Goal: Task Accomplishment & Management: Manage account settings

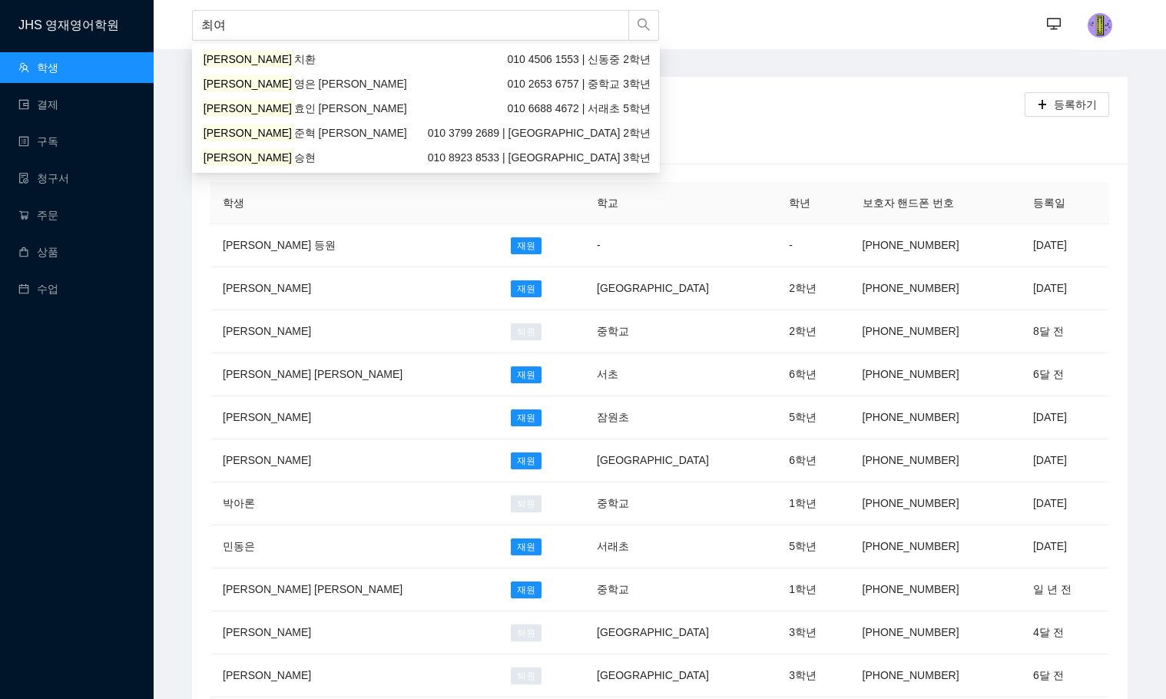
type input "[PERSON_NAME]"
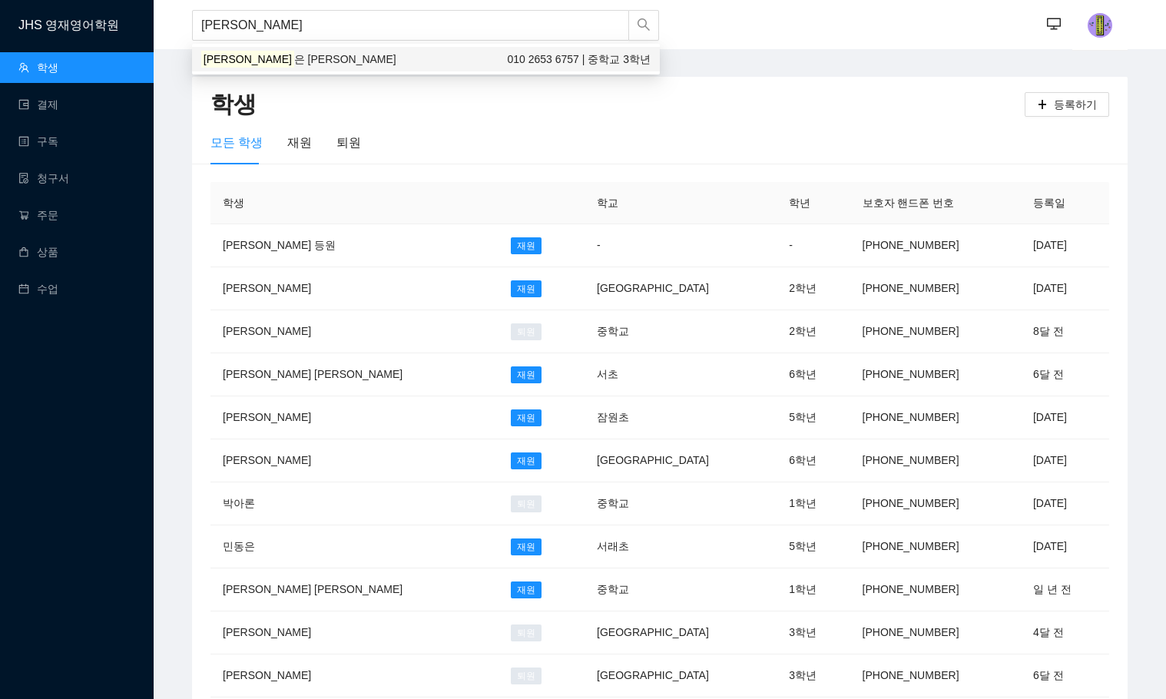
click at [294, 65] on span "은 [PERSON_NAME]" at bounding box center [345, 59] width 102 height 12
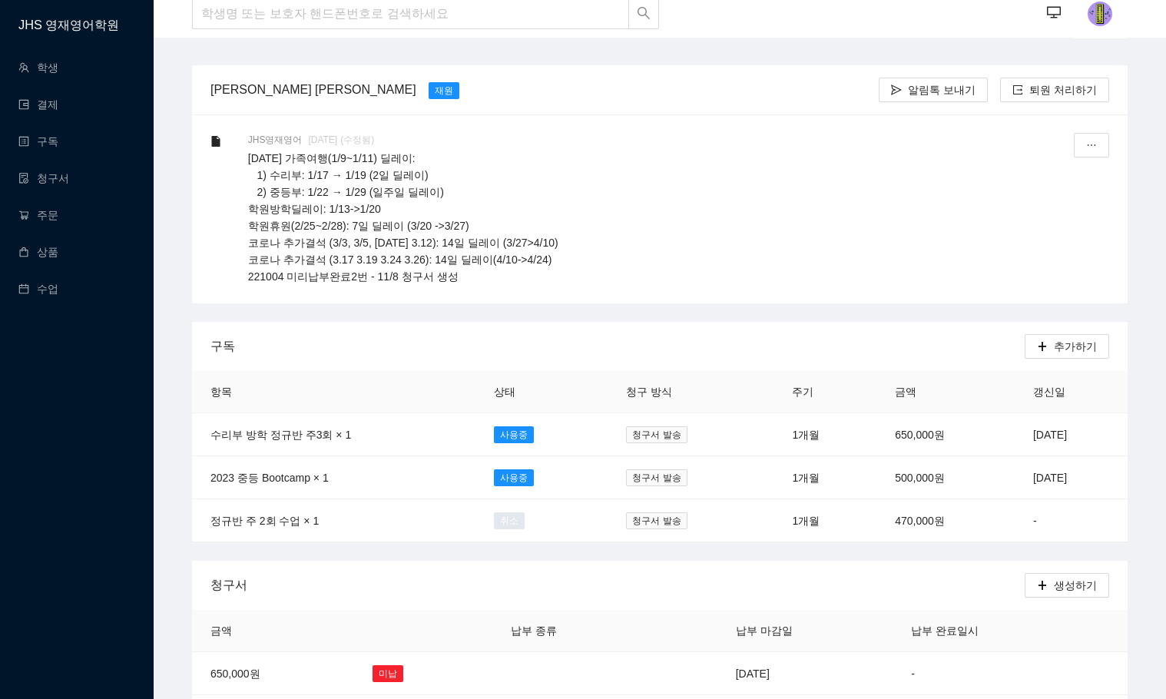
scroll to position [154, 0]
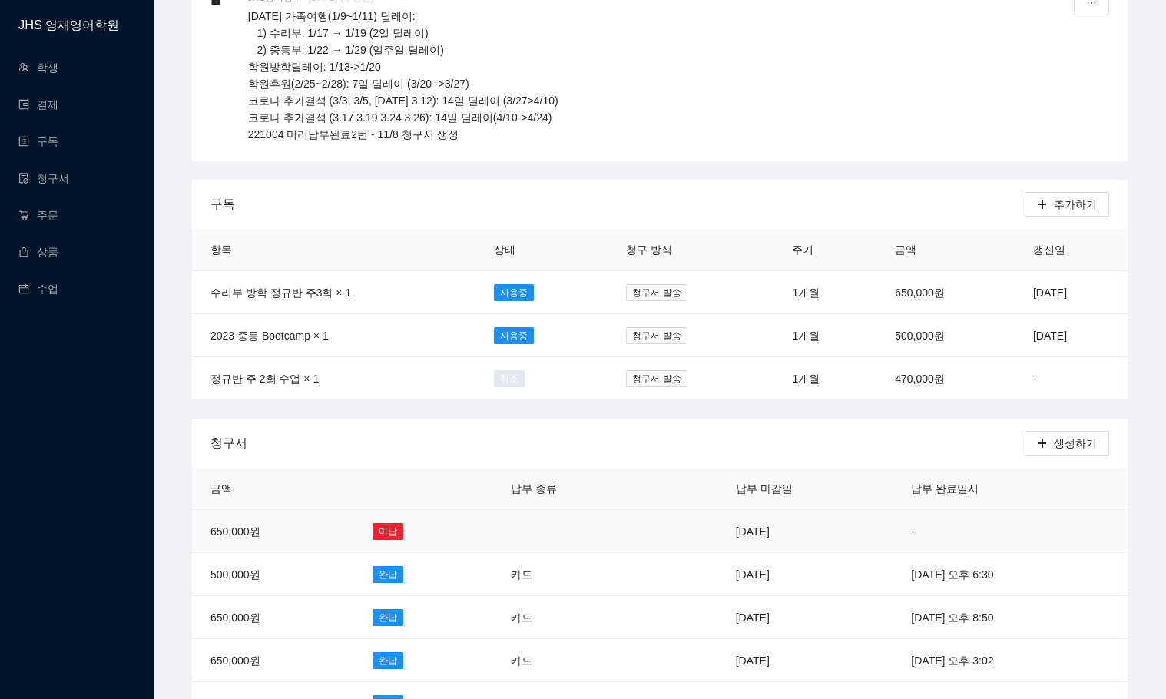
click at [540, 532] on td at bounding box center [569, 531] width 155 height 43
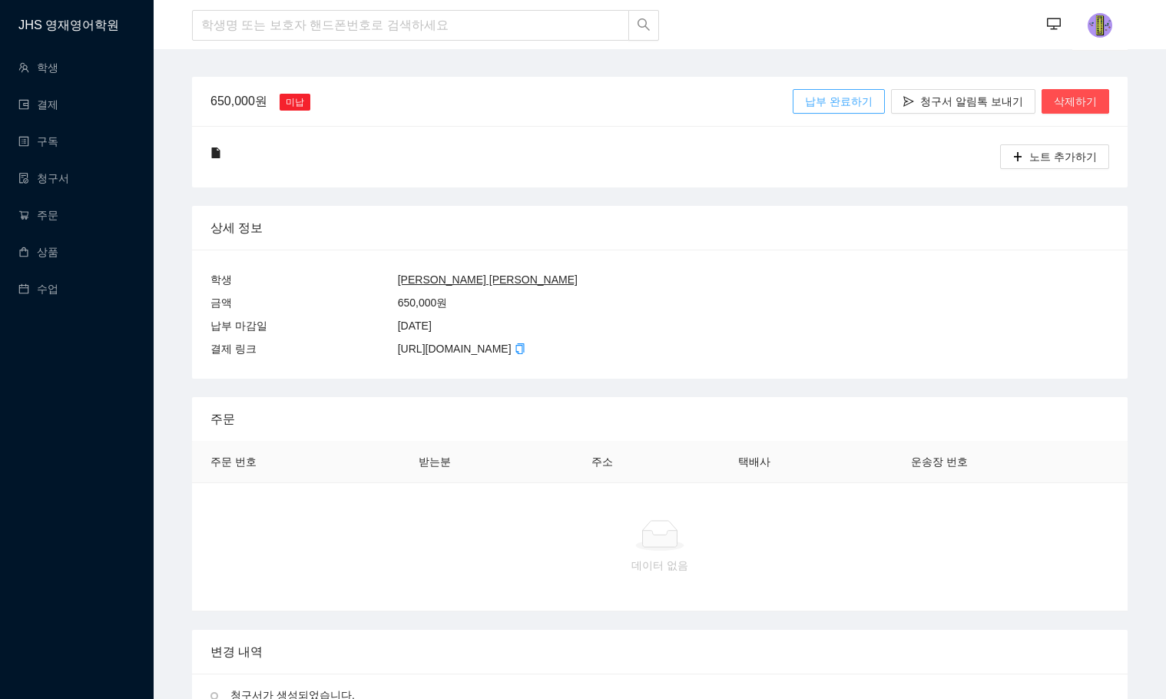
click at [865, 101] on span "납부 완료하기" at bounding box center [839, 101] width 68 height 17
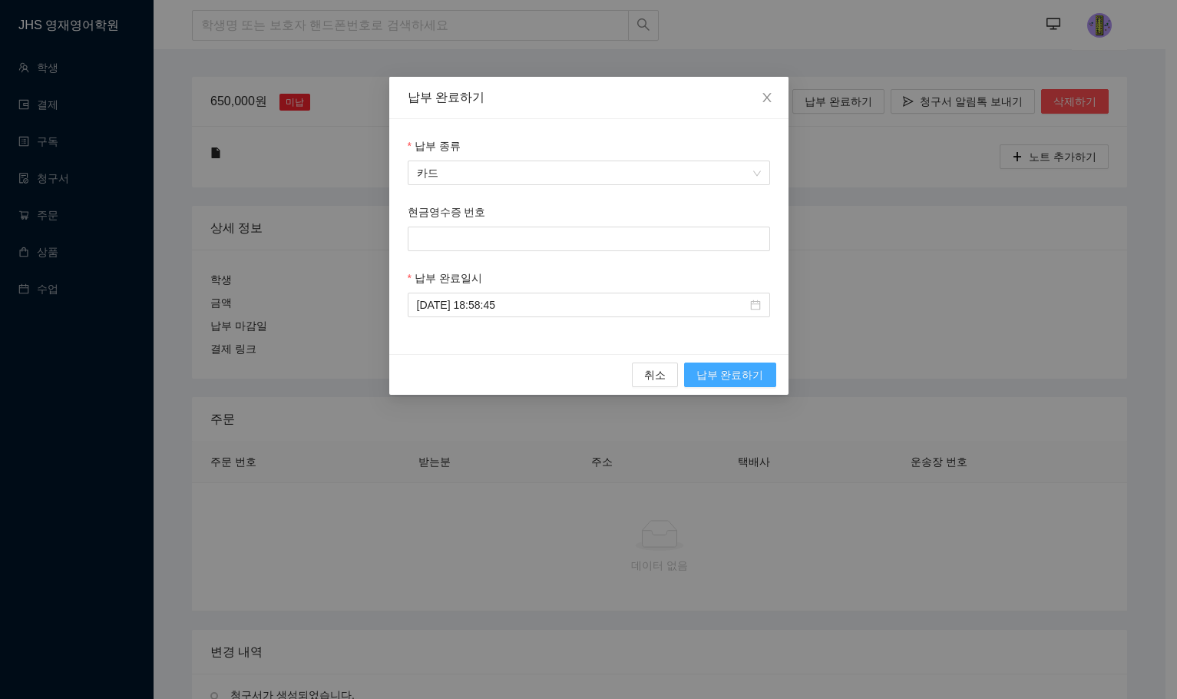
click at [723, 376] on span "납부 완료하기" at bounding box center [731, 374] width 68 height 17
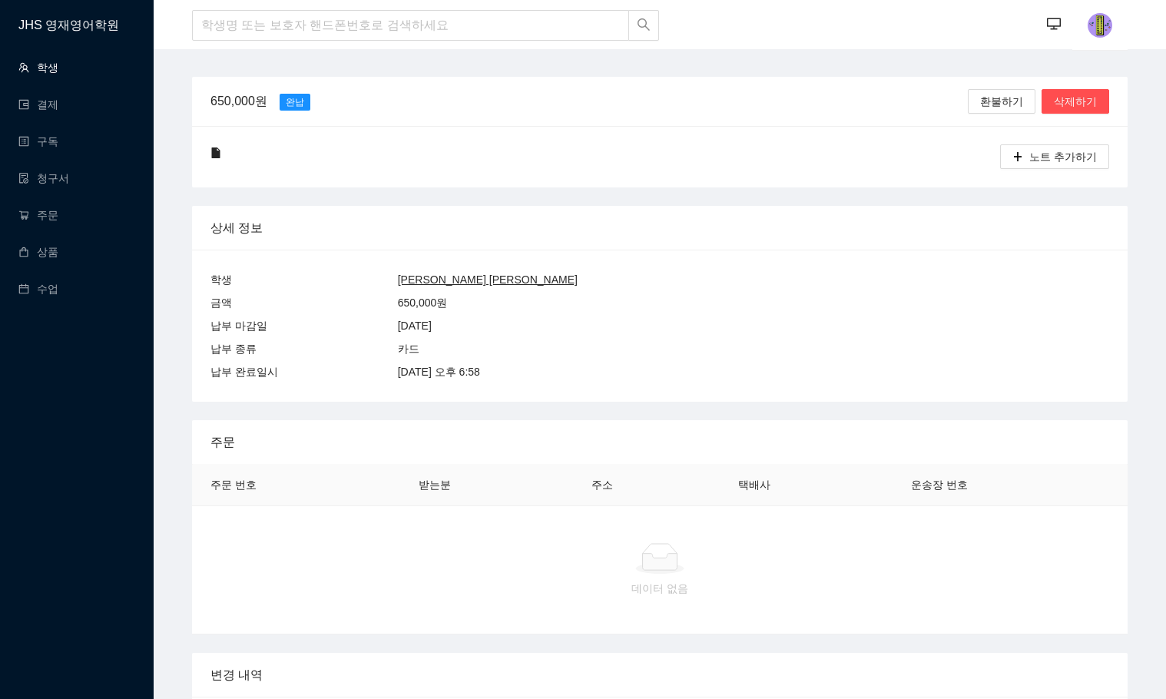
click at [58, 74] on link "학생" at bounding box center [38, 67] width 40 height 12
